Goal: Information Seeking & Learning: Find specific fact

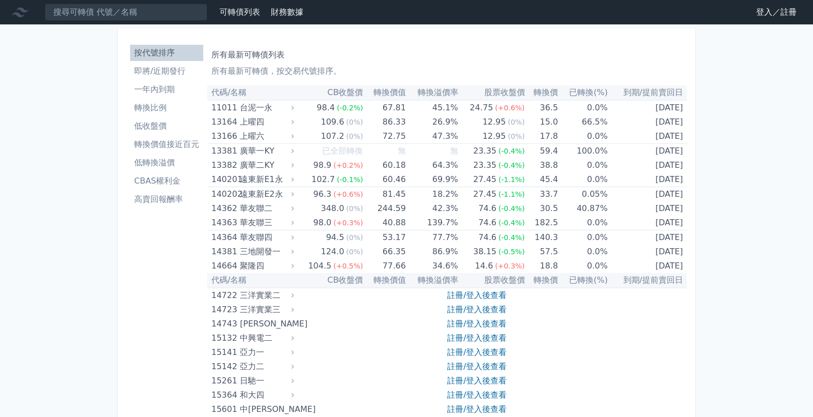
click at [630, 12] on link "登入／註冊" at bounding box center [776, 12] width 57 height 16
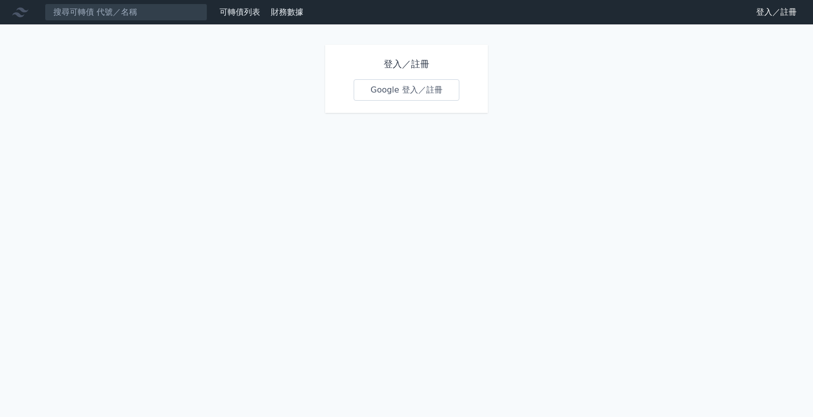
click at [384, 90] on link "Google 登入／註冊" at bounding box center [407, 89] width 106 height 21
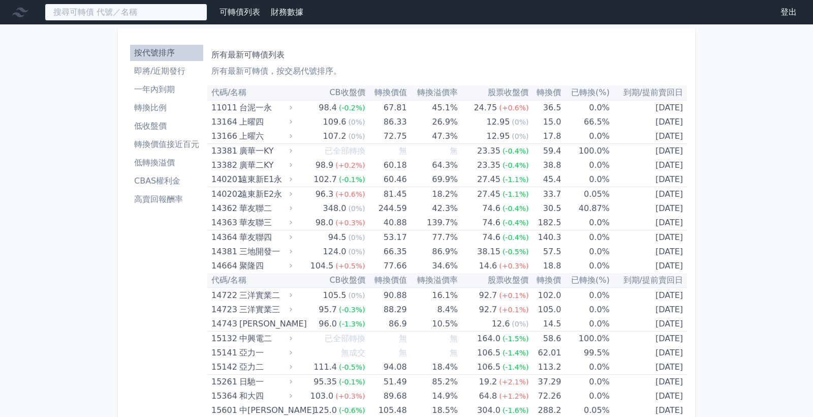
click at [114, 15] on input at bounding box center [126, 12] width 163 height 17
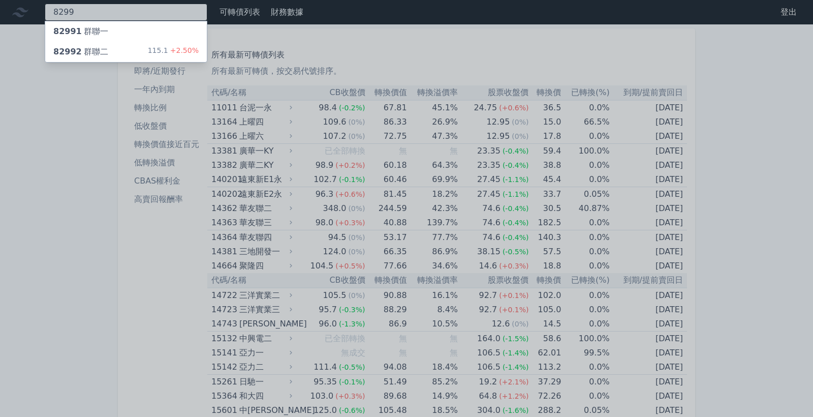
type input "8299"
click at [72, 55] on span "82992" at bounding box center [67, 52] width 28 height 10
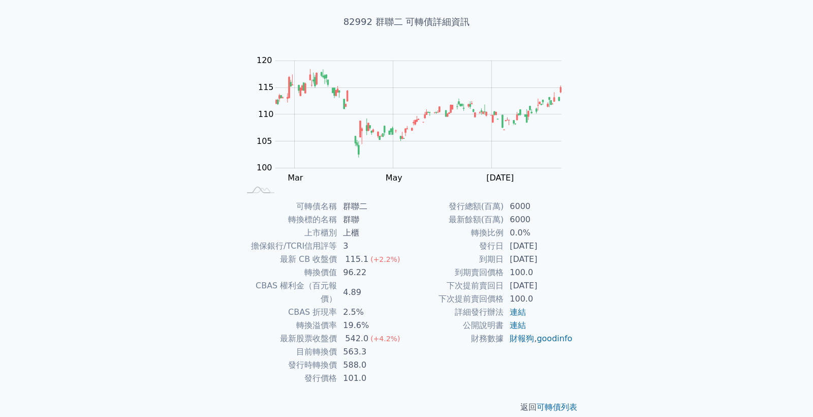
scroll to position [54, 0]
click at [520, 324] on link "連結" at bounding box center [518, 326] width 16 height 10
